Goal: Navigation & Orientation: Find specific page/section

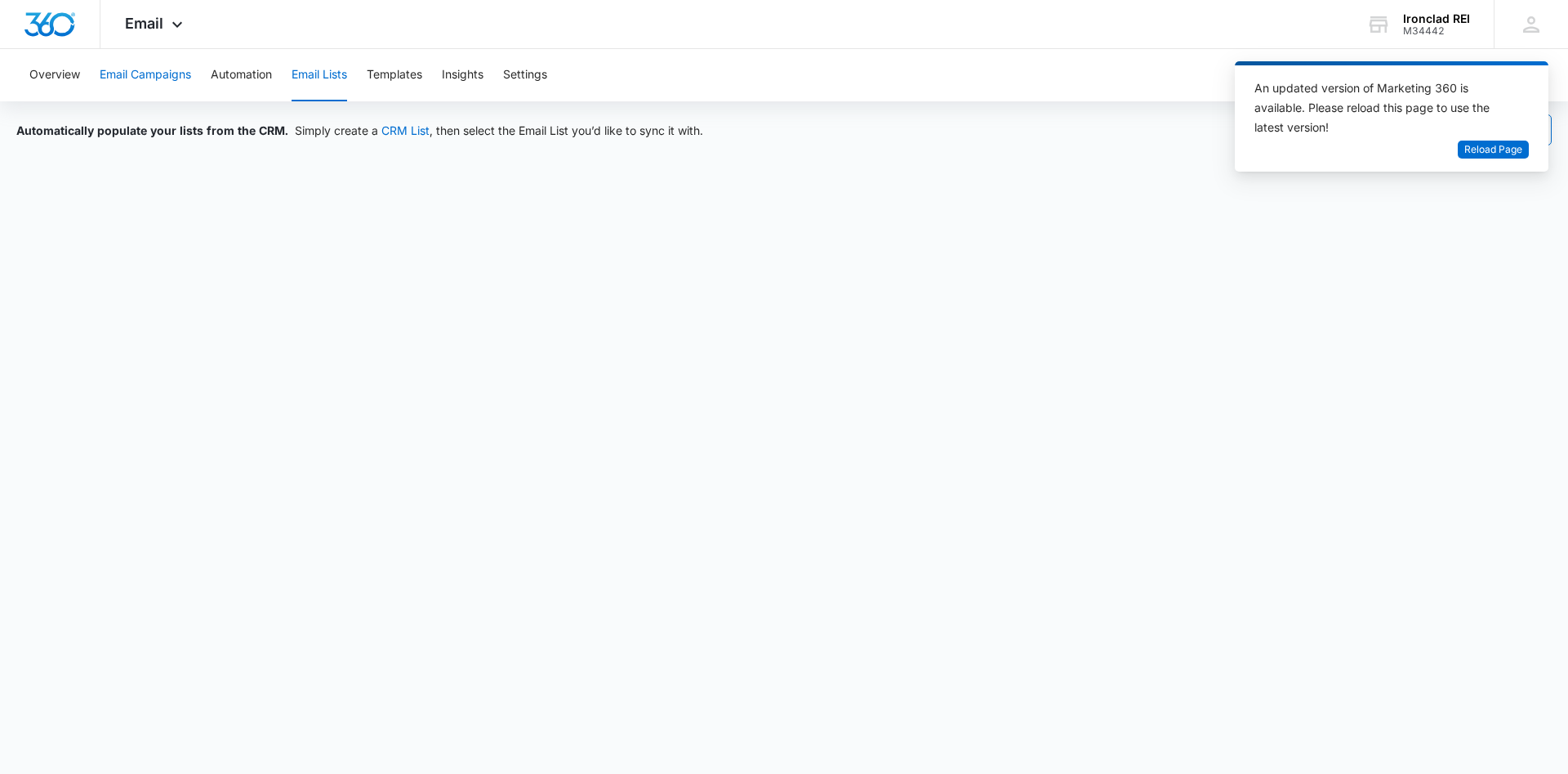
click at [159, 72] on button "Email Campaigns" at bounding box center [145, 75] width 92 height 53
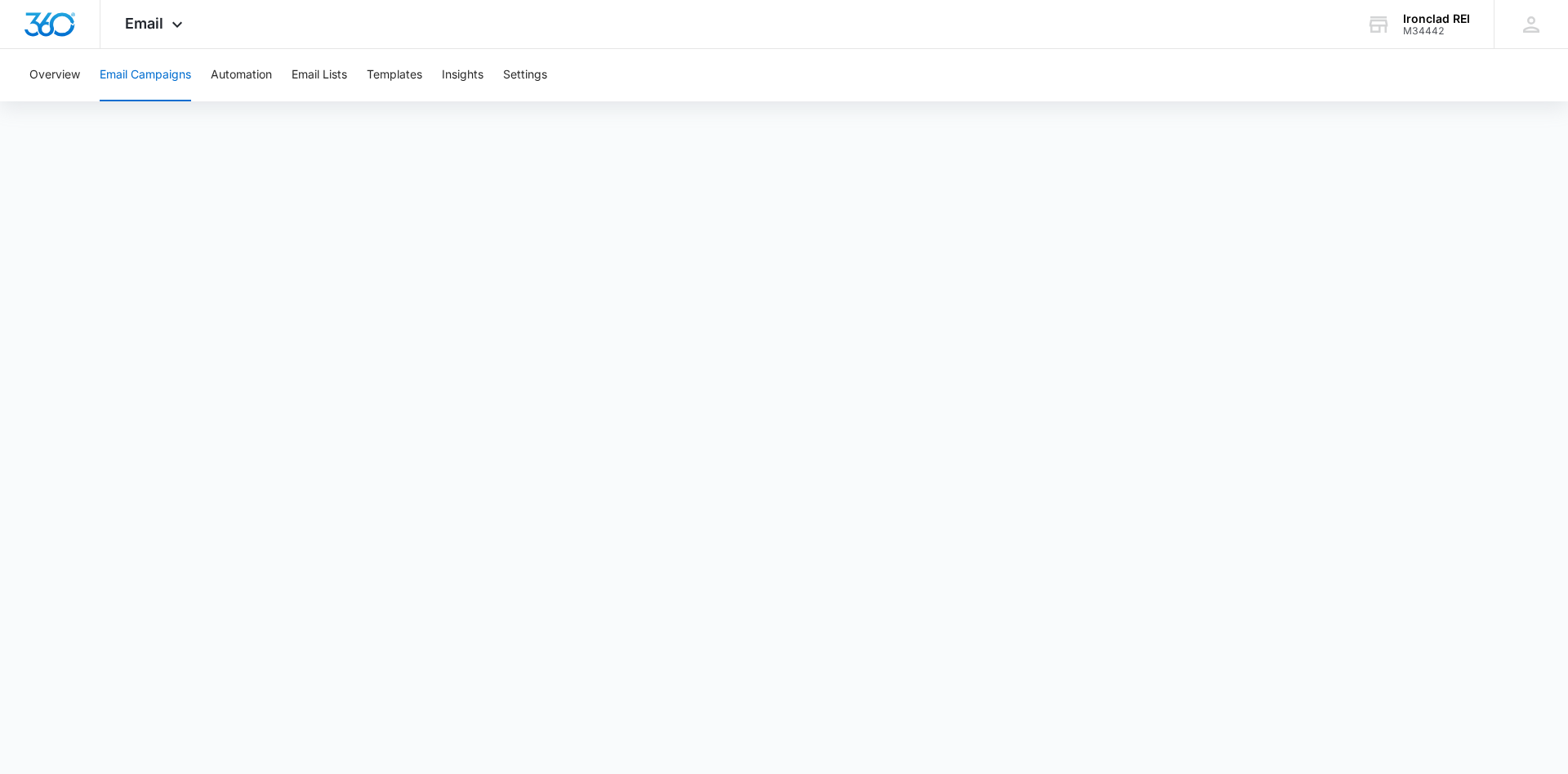
click at [1016, 741] on body "Email Apps Reputation Websites Forms CRM Email Social POS Content Ads Intellige…" at bounding box center [784, 387] width 1568 height 774
click at [58, 23] on img "Dashboard" at bounding box center [49, 24] width 53 height 24
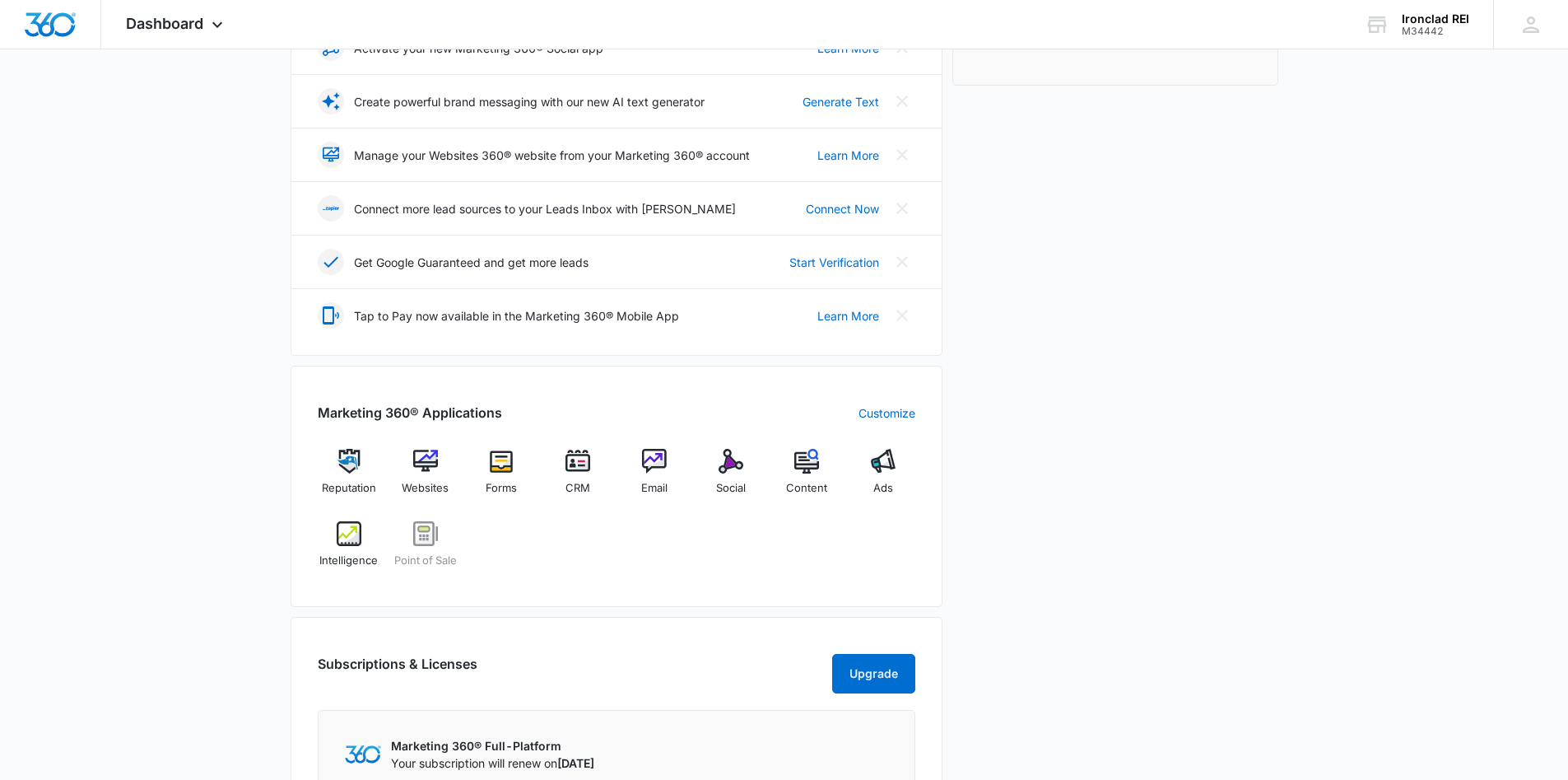
scroll to position [494, 0]
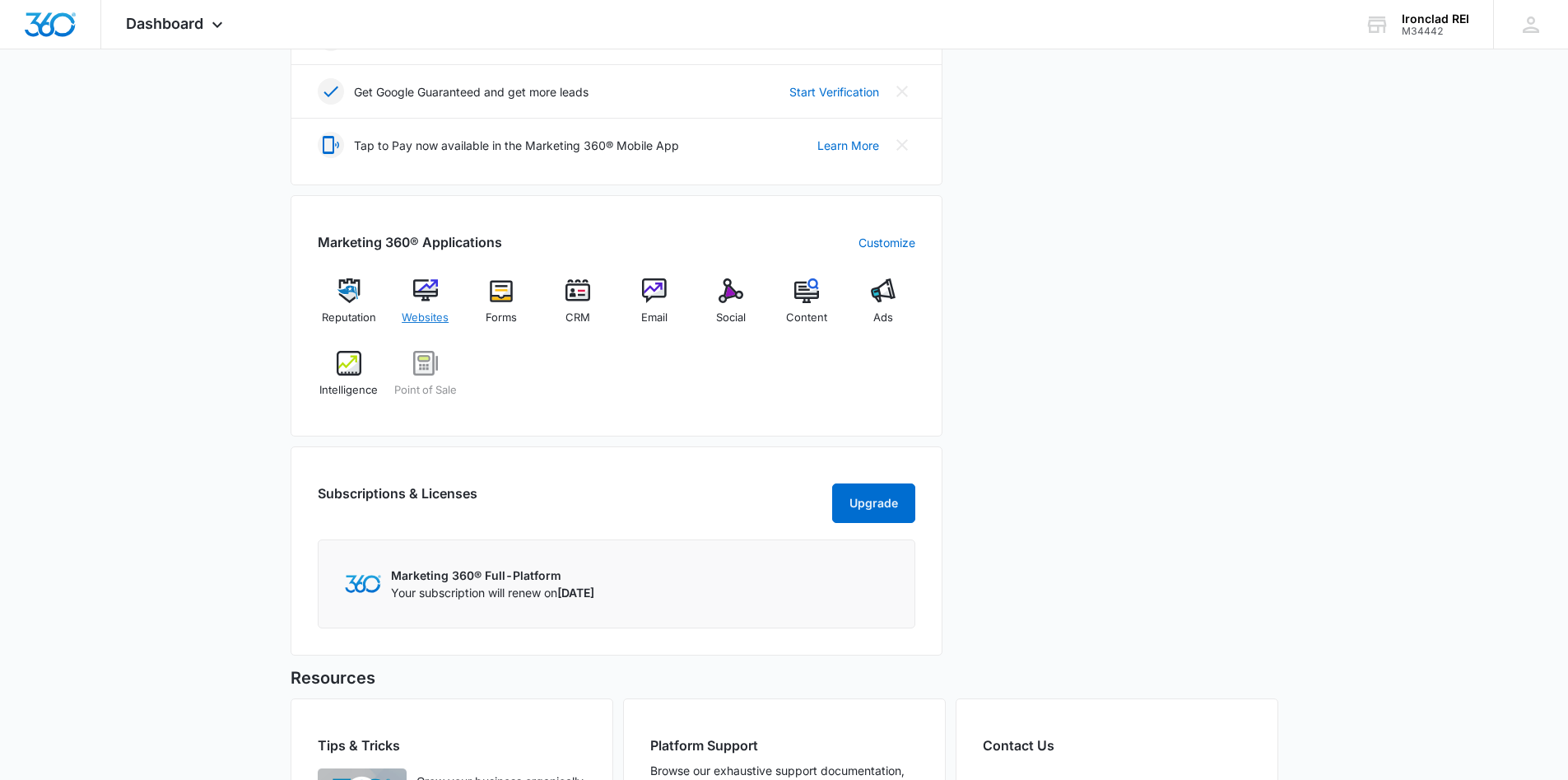
click at [420, 319] on span "Websites" at bounding box center [426, 318] width 47 height 17
